Goal: Task Accomplishment & Management: Complete application form

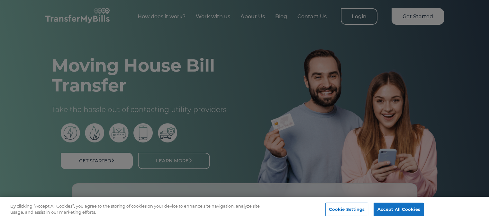
click at [365, 129] on div at bounding box center [244, 111] width 489 height 223
click at [350, 210] on button "Cookie Settings" at bounding box center [346, 209] width 43 height 13
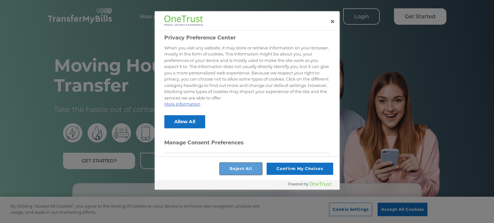
click at [236, 169] on button "Reject All" at bounding box center [240, 169] width 43 height 12
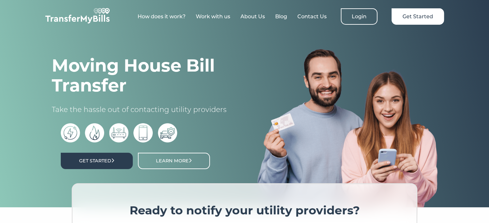
click at [114, 155] on link "Get Started" at bounding box center [97, 161] width 72 height 16
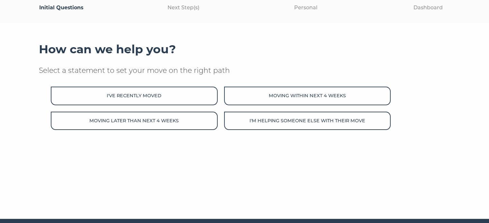
scroll to position [71, 0]
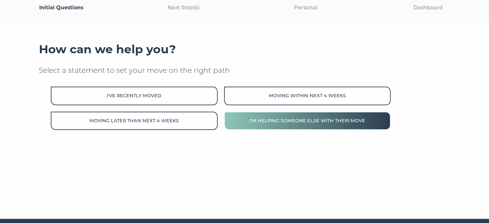
click at [318, 123] on button "I'm helping someone else with their move" at bounding box center [307, 121] width 166 height 18
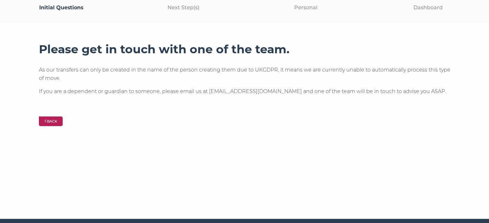
click at [63, 122] on button "Back" at bounding box center [51, 122] width 24 height 10
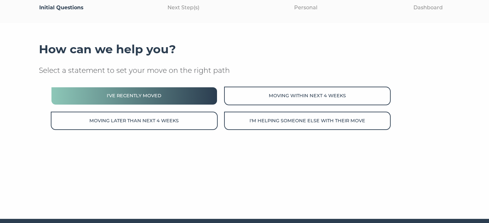
click at [150, 101] on button "I've recently moved" at bounding box center [134, 96] width 166 height 18
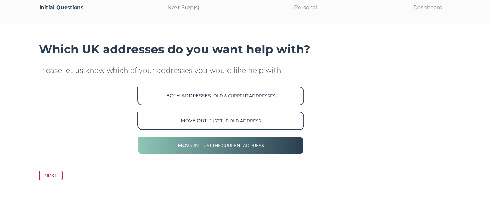
click at [249, 145] on span "- just the current address" at bounding box center [231, 145] width 65 height 5
click at [235, 149] on button "Move in - just the current address" at bounding box center [220, 146] width 166 height 18
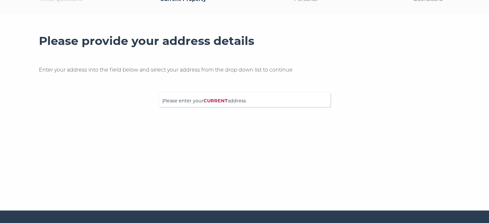
scroll to position [78, 0]
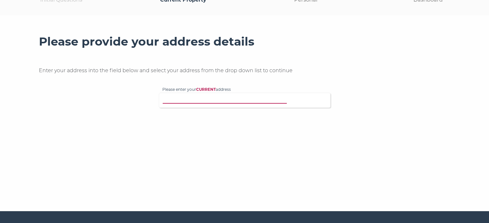
click at [215, 100] on input "Please enter your CURRENT address" at bounding box center [231, 99] width 138 height 6
click at [223, 103] on span "Please enter your CURRENT address" at bounding box center [244, 103] width 165 height 11
click at [223, 103] on input "Please enter your CURRENT address" at bounding box center [231, 99] width 138 height 6
paste input "57 Brereton Avenue, Cleethorpes, DN35 7RP"
type input "57 Brereton Avenue, Cleethorpes, DN35 7RP"
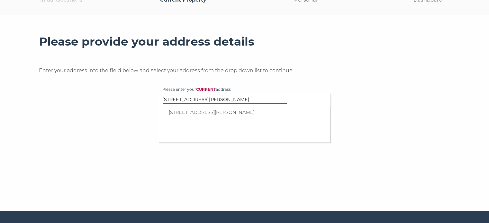
drag, startPoint x: 266, startPoint y: 112, endPoint x: 276, endPoint y: 124, distance: 15.8
click at [266, 112] on p "57 Brereton Avenue, Cleethorpes, DN35 7RP" at bounding box center [248, 112] width 158 height 7
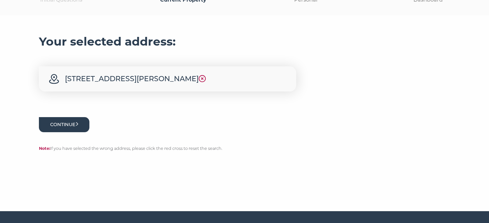
click at [63, 123] on button "Continue" at bounding box center [64, 124] width 51 height 15
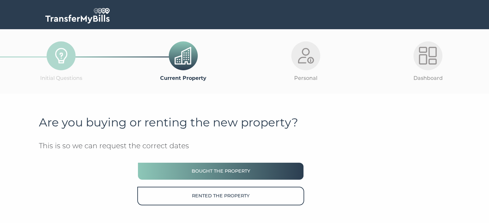
click at [231, 169] on button "Bought the property" at bounding box center [220, 171] width 166 height 18
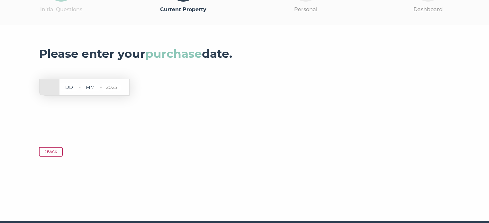
scroll to position [26, 0]
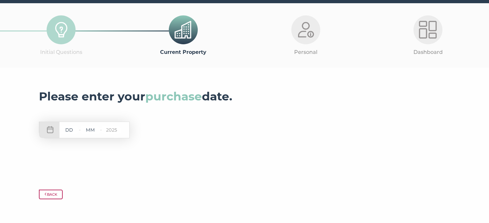
click at [75, 130] on input "text" at bounding box center [68, 130] width 19 height 8
click at [294, 36] on div at bounding box center [305, 29] width 29 height 29
click at [421, 41] on div at bounding box center [427, 29] width 29 height 29
click at [66, 132] on input "text" at bounding box center [68, 130] width 19 height 8
click at [64, 28] on img at bounding box center [61, 30] width 18 height 18
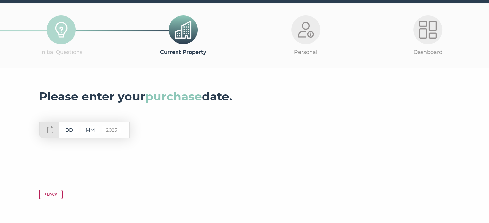
drag, startPoint x: 170, startPoint y: 31, endPoint x: 178, endPoint y: 29, distance: 8.7
click at [170, 31] on div at bounding box center [183, 29] width 29 height 29
click at [71, 131] on input "text" at bounding box center [68, 130] width 19 height 8
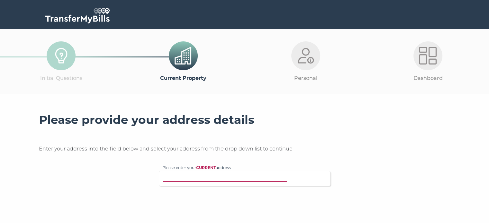
click at [186, 177] on input "Please enter your CURRENT address" at bounding box center [231, 178] width 138 height 6
paste input "[STREET_ADDRESS]"
type input "52 Coventry Avenue, Grimsby, DN34 5EQ"
click at [391, 131] on div "Please provide your address details Enter your address into the field below and…" at bounding box center [244, 149] width 411 height 73
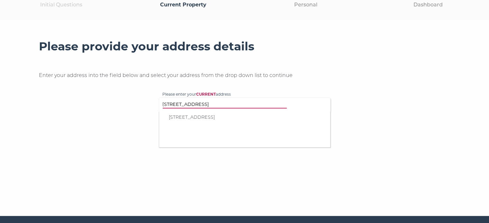
scroll to position [90, 0]
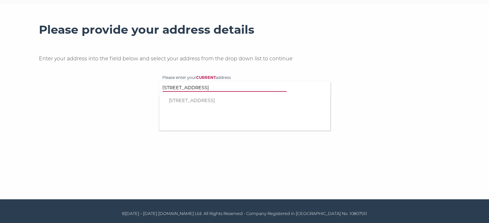
click at [250, 98] on p "52 Coventry Avenue, Grimsby, DN34 5EQ" at bounding box center [248, 100] width 158 height 7
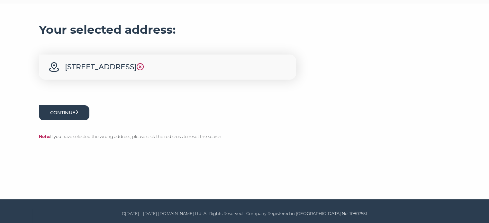
click at [84, 110] on button "Continue" at bounding box center [64, 112] width 51 height 15
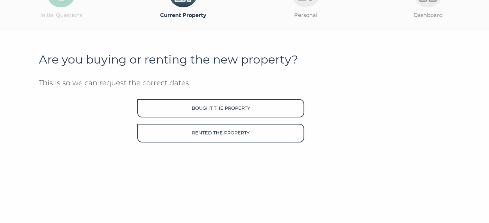
scroll to position [64, 0]
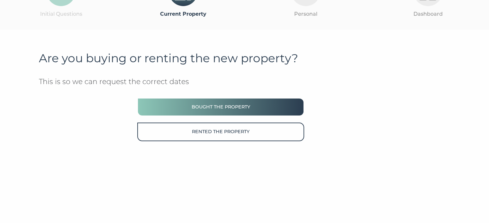
click at [220, 105] on button "Bought the property" at bounding box center [220, 107] width 166 height 18
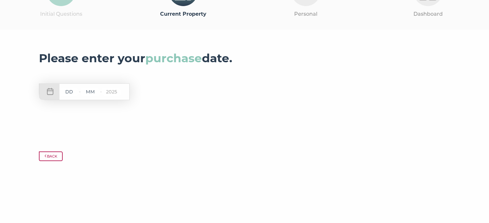
click at [70, 92] on input "text" at bounding box center [68, 92] width 19 height 8
type input "24"
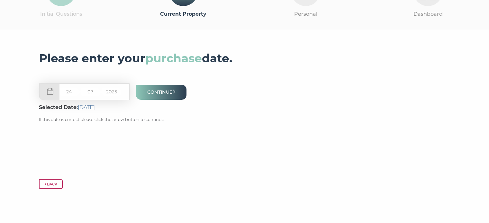
type input "07"
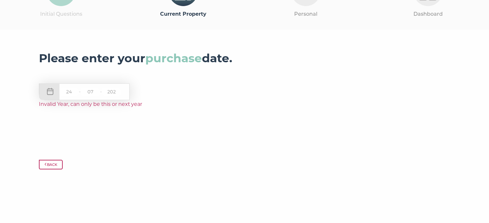
type input "2025"
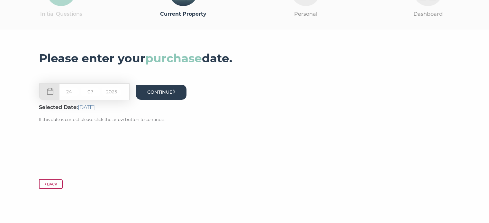
click at [172, 95] on button "Continue" at bounding box center [161, 92] width 51 height 15
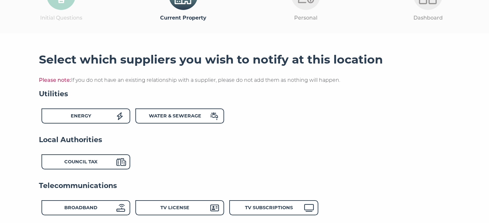
scroll to position [96, 0]
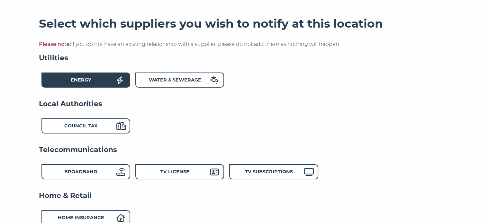
click at [99, 82] on div "Energy" at bounding box center [81, 80] width 71 height 9
drag, startPoint x: 103, startPoint y: 122, endPoint x: 129, endPoint y: 146, distance: 35.9
click at [103, 122] on div "Council Tax" at bounding box center [81, 126] width 71 height 9
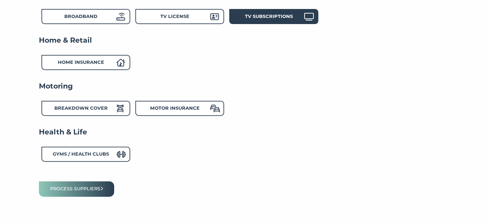
scroll to position [257, 0]
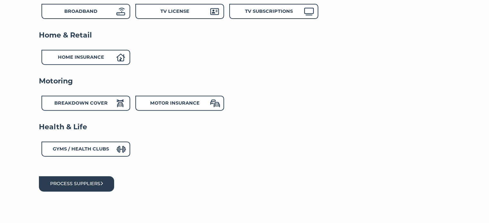
click at [91, 188] on button "Process suppliers" at bounding box center [77, 183] width 76 height 15
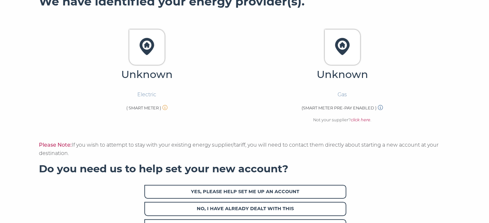
scroll to position [96, 0]
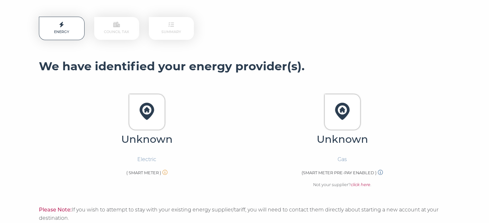
click at [145, 112] on img at bounding box center [146, 111] width 27 height 27
click at [348, 115] on img at bounding box center [341, 111] width 27 height 27
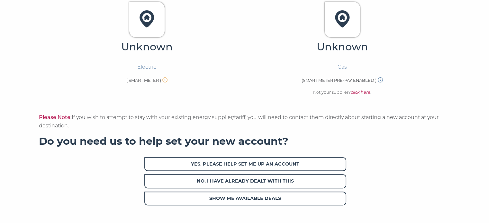
scroll to position [225, 0]
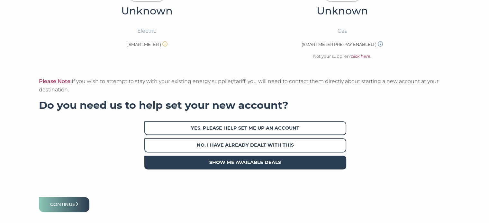
click at [272, 165] on span "Show me available deals" at bounding box center [245, 163] width 202 height 14
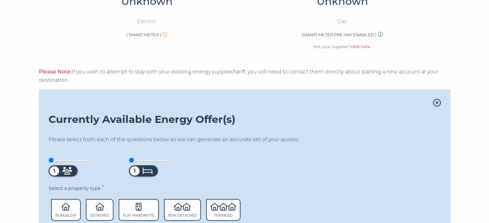
scroll to position [179, 0]
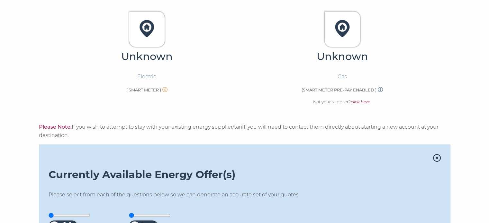
click at [437, 158] on icon at bounding box center [437, 158] width 8 height 8
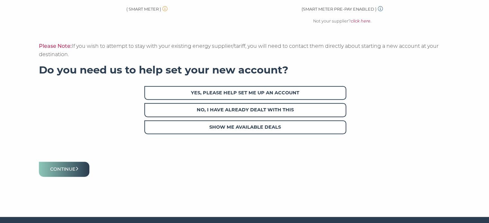
scroll to position [276, 0]
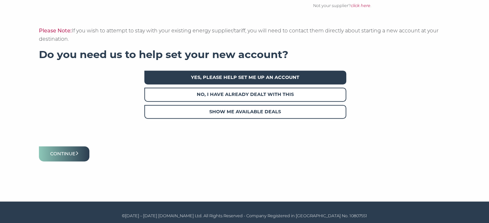
click at [255, 79] on span "Yes, please help set me up an account" at bounding box center [245, 78] width 202 height 14
click at [261, 78] on span "Yes, please help set me up an account" at bounding box center [245, 78] width 202 height 14
click at [240, 80] on span "Yes, please help set me up an account" at bounding box center [245, 78] width 202 height 14
click at [77, 152] on button "Continue" at bounding box center [64, 154] width 51 height 15
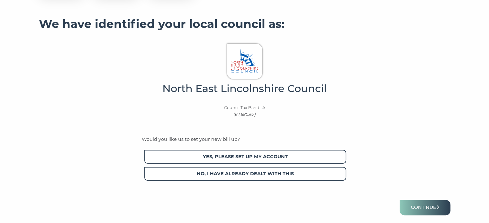
scroll to position [131, 0]
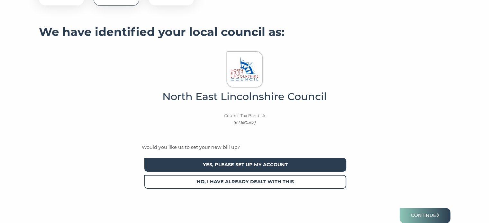
click at [247, 169] on span "Yes, please set up my account" at bounding box center [245, 165] width 202 height 14
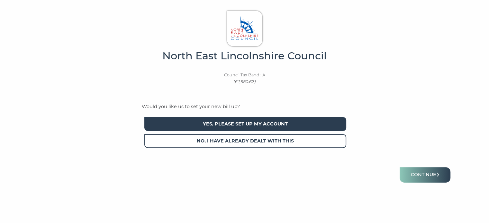
scroll to position [195, 0]
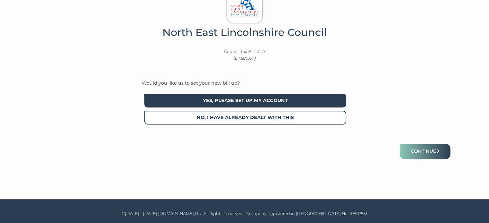
drag, startPoint x: 414, startPoint y: 148, endPoint x: 383, endPoint y: 173, distance: 39.7
click at [414, 148] on button "Continue" at bounding box center [424, 151] width 51 height 15
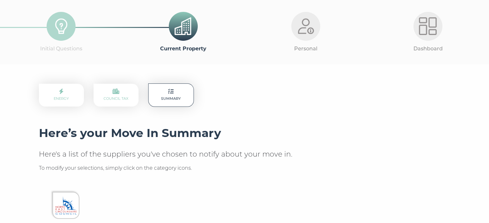
scroll to position [129, 0]
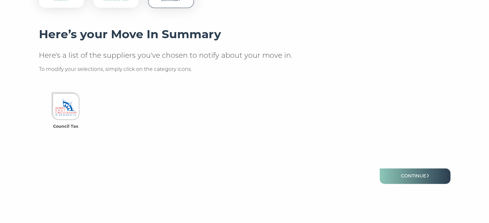
click at [208, 57] on p "Here's a list of the suppliers you've chosen to notify about your move in." at bounding box center [244, 56] width 411 height 10
click at [139, 118] on ul "Council Tax" at bounding box center [244, 112] width 411 height 51
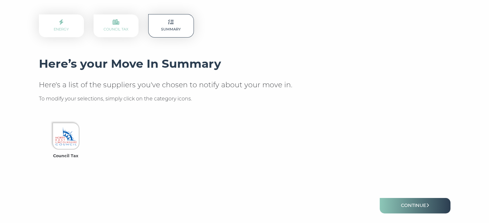
scroll to position [96, 0]
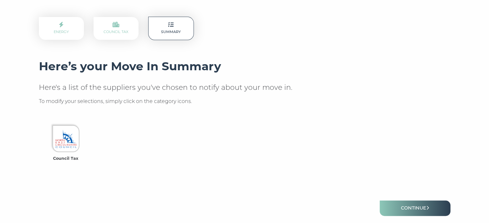
click at [126, 31] on link "Council Tax" at bounding box center [115, 28] width 25 height 11
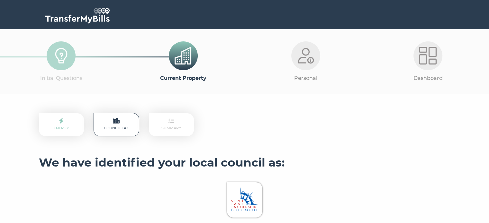
click at [72, 126] on p "Energy" at bounding box center [61, 124] width 45 height 23
click at [66, 126] on link "Energy" at bounding box center [61, 124] width 15 height 11
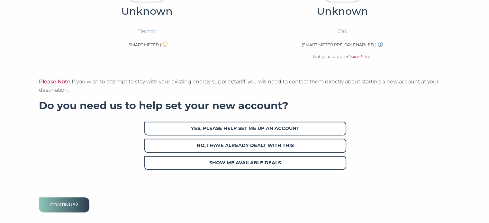
scroll to position [225, 0]
click at [383, 44] on icon at bounding box center [380, 43] width 5 height 5
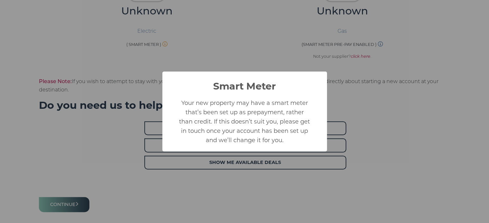
click at [401, 65] on div "Smart Meter × Your new property may have a smart meter that’s been set up as pr…" at bounding box center [244, 111] width 489 height 223
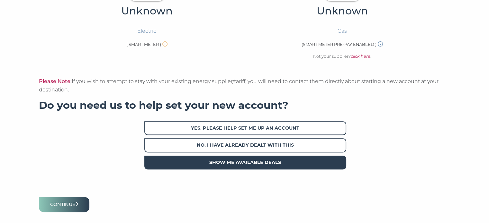
click at [285, 159] on span "Show me available deals" at bounding box center [245, 163] width 202 height 14
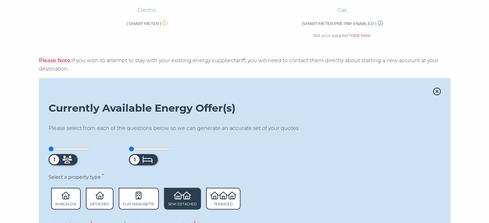
scroll to position [289, 0]
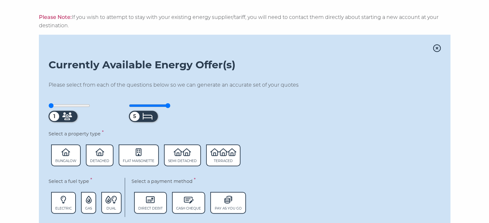
drag, startPoint x: 134, startPoint y: 106, endPoint x: 221, endPoint y: 106, distance: 87.1
click at [170, 106] on input "range" at bounding box center [149, 105] width 41 height 5
drag, startPoint x: 170, startPoint y: 106, endPoint x: 127, endPoint y: 108, distance: 43.4
type input "1"
click at [129, 108] on input "range" at bounding box center [149, 105] width 41 height 5
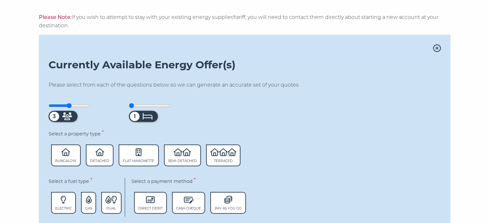
drag, startPoint x: 54, startPoint y: 106, endPoint x: 69, endPoint y: 105, distance: 15.4
type input "3"
click at [69, 105] on input "range" at bounding box center [69, 105] width 41 height 5
drag, startPoint x: 135, startPoint y: 106, endPoint x: 149, endPoint y: 107, distance: 13.9
type input "3"
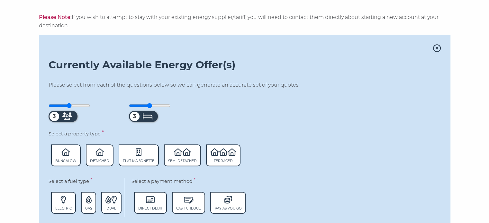
click at [149, 107] on input "range" at bounding box center [149, 105] width 41 height 5
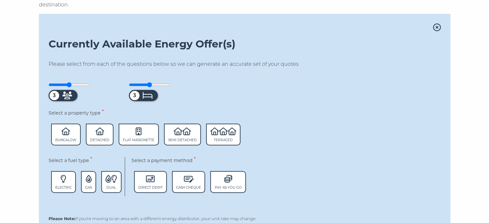
scroll to position [321, 0]
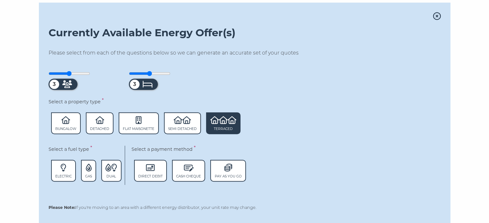
click at [223, 132] on span "Terraced" at bounding box center [223, 123] width 34 height 22
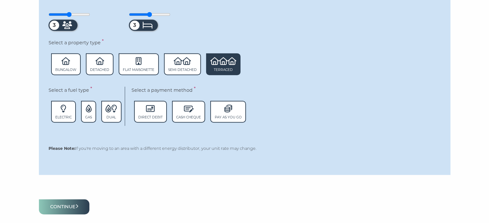
scroll to position [386, 0]
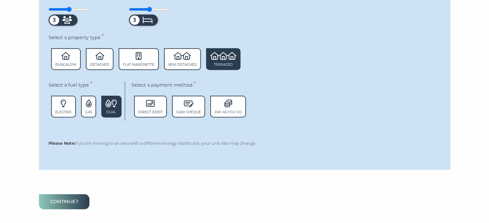
drag, startPoint x: 113, startPoint y: 119, endPoint x: 113, endPoint y: 115, distance: 3.9
click at [113, 119] on div "Electric Gas Dual" at bounding box center [85, 108] width 73 height 25
click at [113, 115] on span "Dual" at bounding box center [111, 107] width 20 height 22
click at [227, 105] on icon at bounding box center [228, 104] width 8 height 8
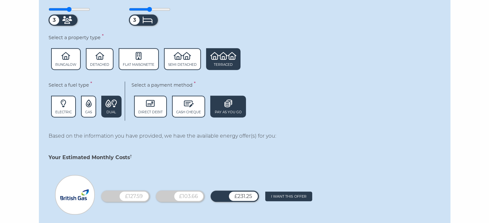
scroll to position [450, 0]
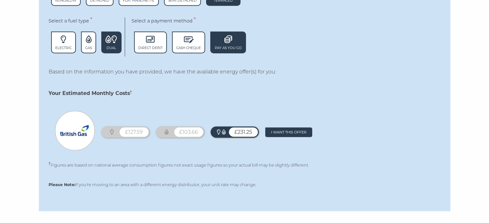
click at [135, 131] on div "£127.59" at bounding box center [134, 132] width 29 height 9
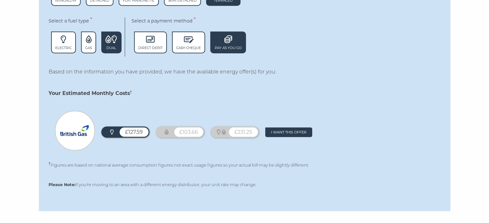
drag, startPoint x: 197, startPoint y: 126, endPoint x: 197, endPoint y: 131, distance: 5.1
click at [198, 129] on div "£127.59 £103.66 £231.25 Remove offer I want this offer" at bounding box center [245, 132] width 392 height 43
click at [197, 131] on div "£103.66" at bounding box center [188, 132] width 29 height 9
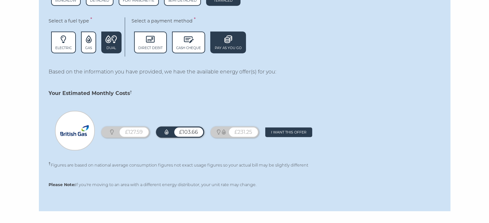
drag, startPoint x: 248, startPoint y: 133, endPoint x: 252, endPoint y: 147, distance: 15.3
click at [248, 133] on div "£231.25" at bounding box center [243, 132] width 29 height 9
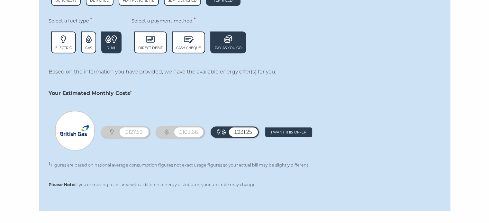
drag, startPoint x: 226, startPoint y: 183, endPoint x: 406, endPoint y: 141, distance: 185.6
click at [428, 144] on div "£127.59 £103.66 £231.25 Remove offer I want this offer" at bounding box center [245, 132] width 392 height 43
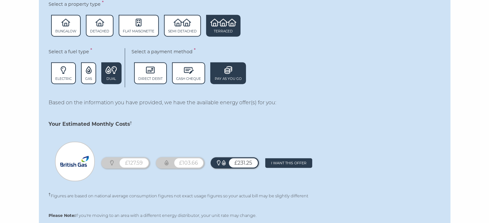
scroll to position [544, 0]
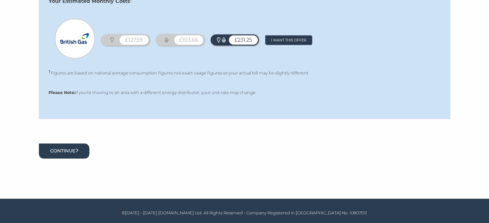
click at [68, 154] on button "Continue" at bounding box center [64, 151] width 51 height 15
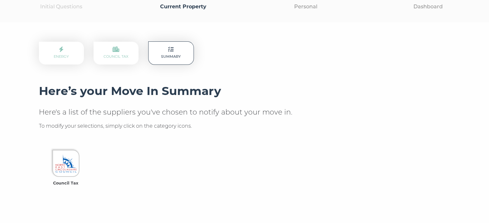
scroll to position [32, 0]
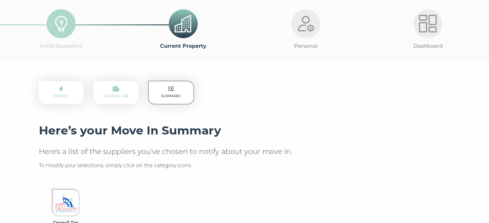
click at [121, 92] on p "Council Tax" at bounding box center [116, 92] width 45 height 23
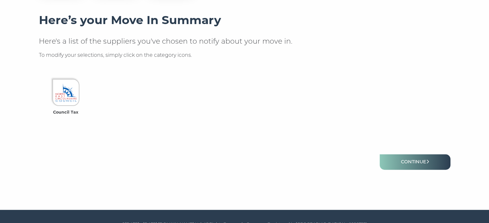
scroll to position [154, 0]
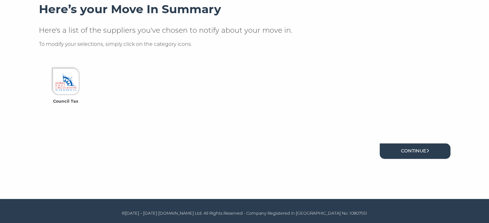
click at [409, 151] on link "Continue" at bounding box center [414, 151] width 71 height 15
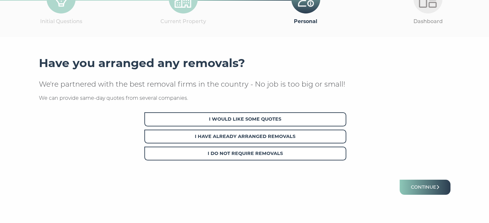
scroll to position [64, 0]
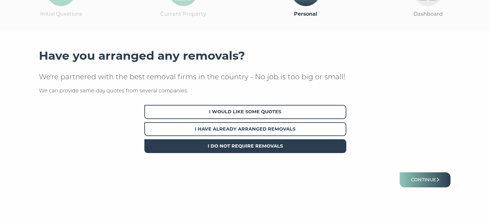
click at [261, 144] on span "I Do Not Require Removals" at bounding box center [245, 146] width 202 height 14
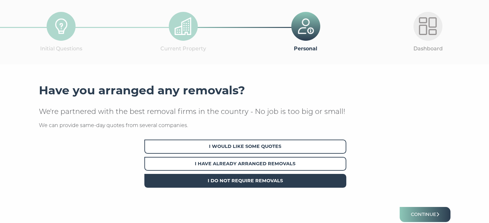
scroll to position [92, 0]
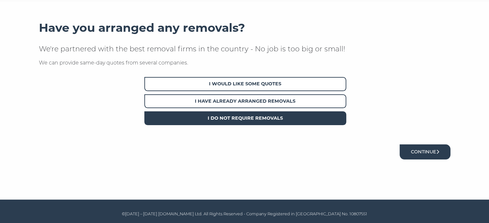
click at [432, 154] on button "Continue" at bounding box center [424, 152] width 51 height 15
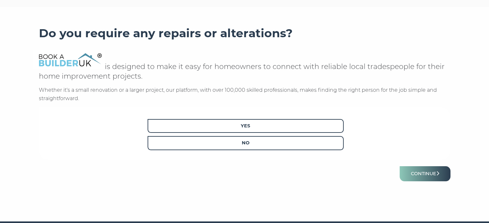
scroll to position [45, 0]
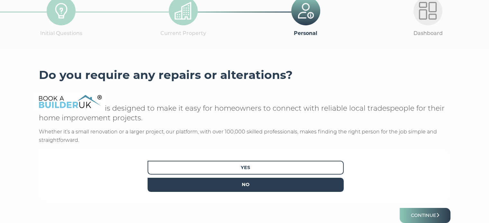
click at [274, 188] on span "No" at bounding box center [245, 185] width 196 height 14
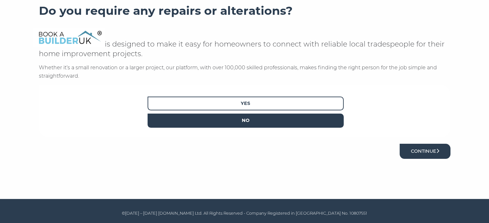
click at [438, 150] on icon "submit" at bounding box center [437, 151] width 3 height 4
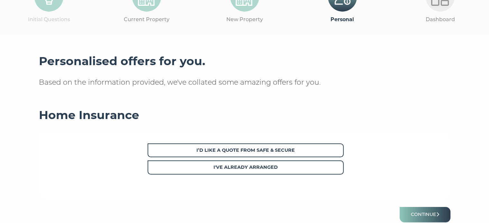
scroll to position [64, 0]
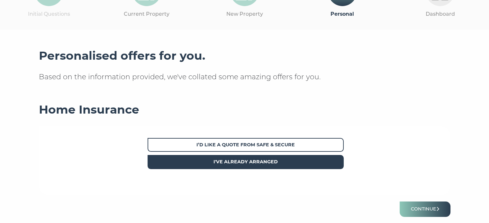
click at [261, 166] on span "I've already arranged" at bounding box center [245, 162] width 196 height 14
click at [442, 205] on button "Continue" at bounding box center [424, 209] width 51 height 15
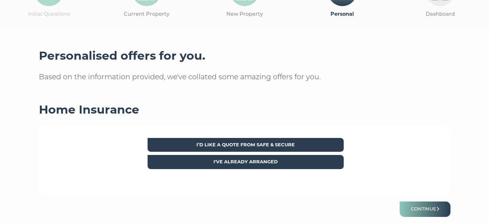
scroll to position [0, 0]
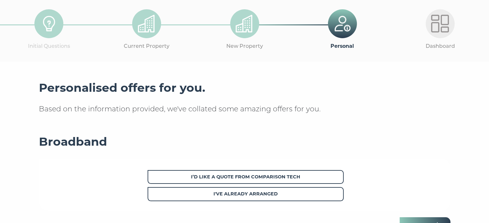
scroll to position [64, 0]
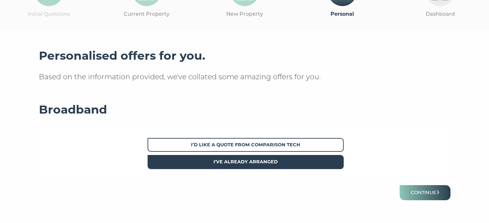
click at [254, 165] on span "I've already arranged" at bounding box center [245, 162] width 196 height 14
click at [408, 187] on button "Continue" at bounding box center [424, 192] width 51 height 15
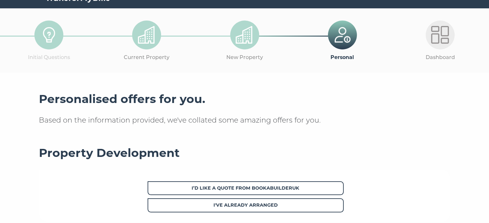
scroll to position [32, 0]
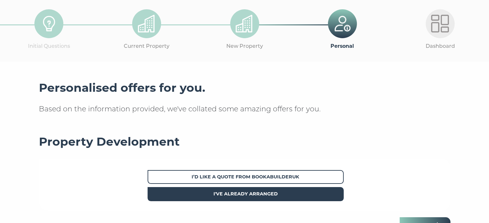
click at [273, 195] on strong "I've already arranged" at bounding box center [245, 194] width 64 height 6
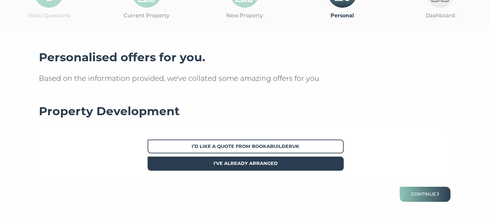
scroll to position [96, 0]
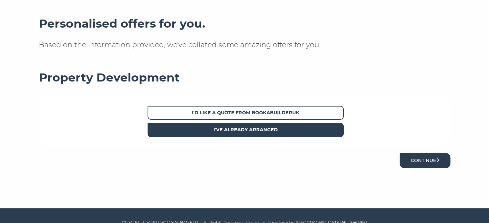
click at [427, 163] on button "Continue" at bounding box center [424, 160] width 51 height 15
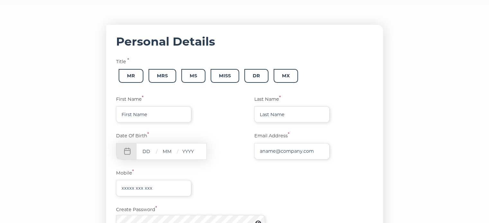
scroll to position [49, 0]
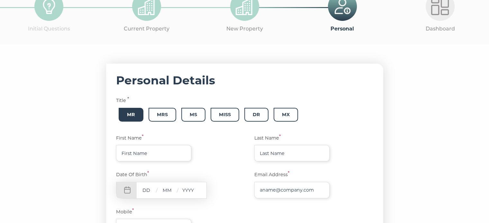
click at [131, 114] on span "Mr" at bounding box center [131, 115] width 25 height 14
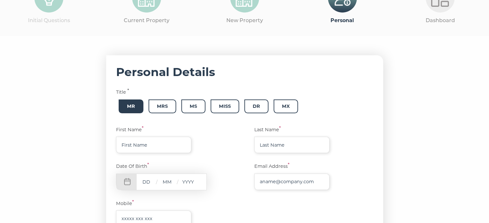
scroll to position [64, 0]
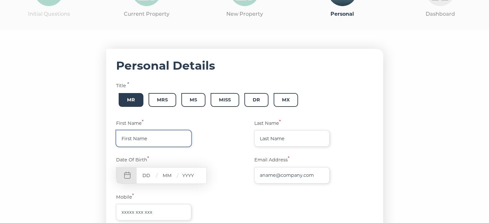
drag, startPoint x: 139, startPoint y: 137, endPoint x: 147, endPoint y: 140, distance: 7.6
click at [139, 137] on input "text" at bounding box center [153, 138] width 75 height 16
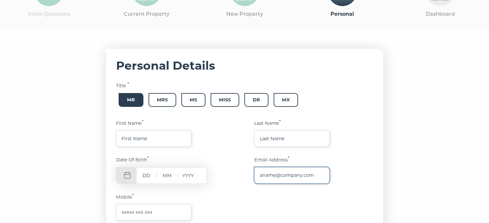
click at [262, 177] on input "text" at bounding box center [291, 175] width 75 height 16
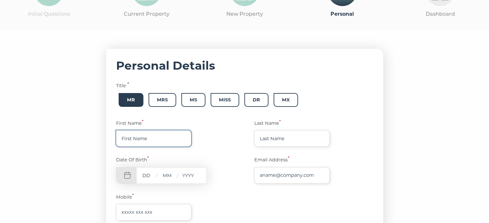
click at [120, 137] on input "text" at bounding box center [153, 138] width 75 height 16
click at [137, 141] on input "text" at bounding box center [153, 138] width 75 height 16
paste input "[PERSON_NAME]"
type input "Sachin"
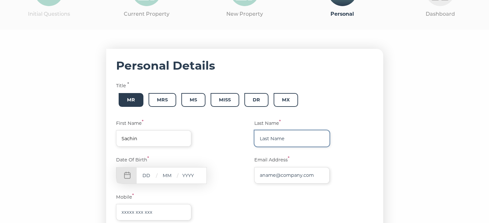
click at [264, 137] on input "text" at bounding box center [291, 138] width 75 height 16
paste input "Sinha"
type input "Sinha"
click at [145, 176] on input "text" at bounding box center [146, 176] width 19 height 8
click at [144, 177] on input "text" at bounding box center [146, 176] width 19 height 8
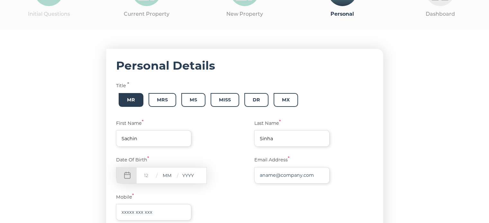
type input "12"
type input "04"
type input "1978"
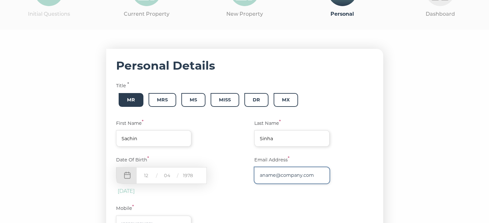
click at [267, 174] on input "text" at bounding box center [291, 175] width 75 height 16
paste input "[EMAIL_ADDRESS][DOMAIN_NAME]"
type input "[EMAIL_ADDRESS][DOMAIN_NAME]"
click at [226, 187] on div "Date Of Birth * [DEMOGRAPHIC_DATA] [DEMOGRAPHIC_DATA]" at bounding box center [175, 175] width 119 height 39
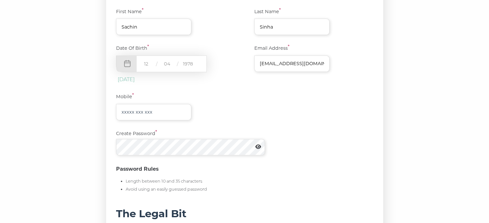
scroll to position [193, 0]
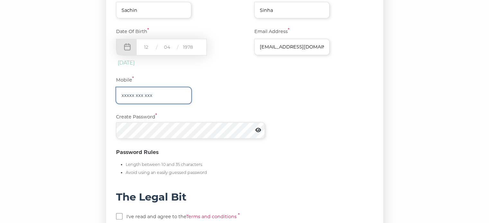
click at [142, 100] on input "text" at bounding box center [153, 95] width 75 height 16
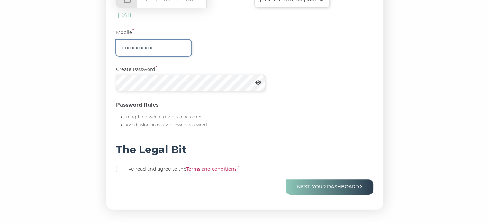
scroll to position [257, 0]
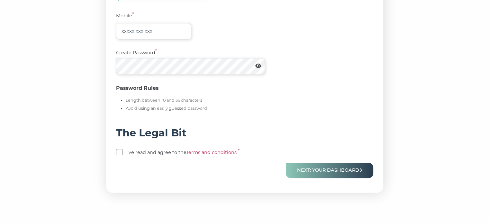
click at [235, 154] on link "Terms and conditions" at bounding box center [211, 153] width 50 height 6
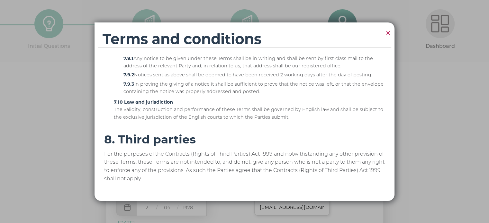
scroll to position [884, 0]
